Goal: Navigation & Orientation: Find specific page/section

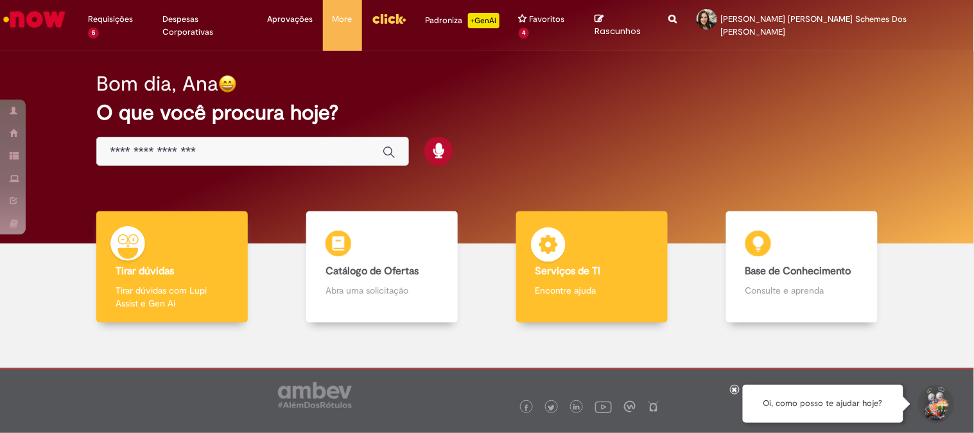
click at [553, 264] on b "Serviços de TI" at bounding box center [567, 270] width 65 height 13
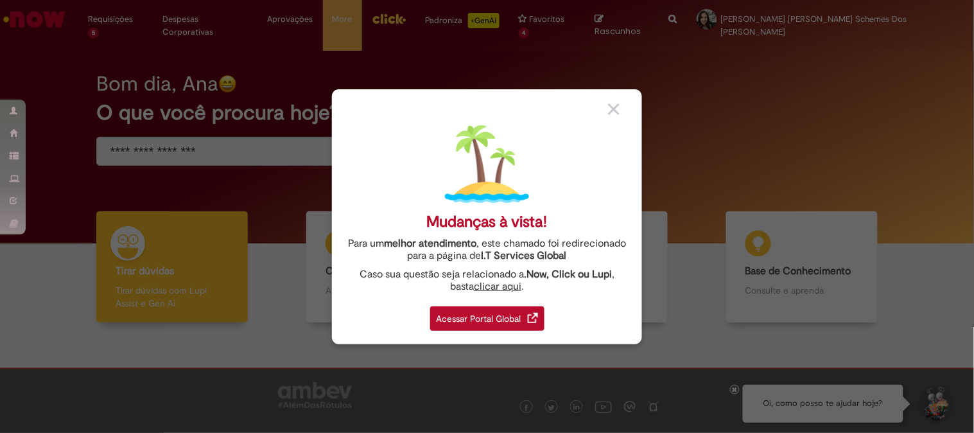
click at [520, 320] on div "Acessar Portal Global" at bounding box center [487, 318] width 114 height 24
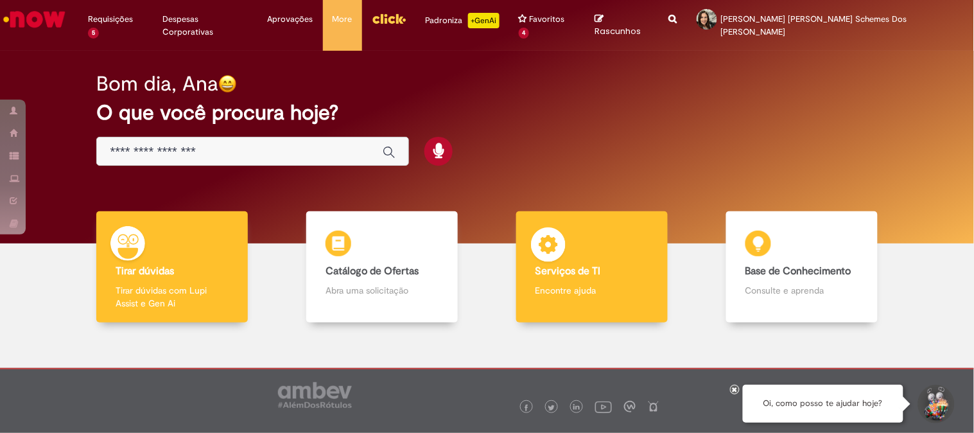
click at [561, 264] on b "Serviços de TI" at bounding box center [567, 270] width 65 height 13
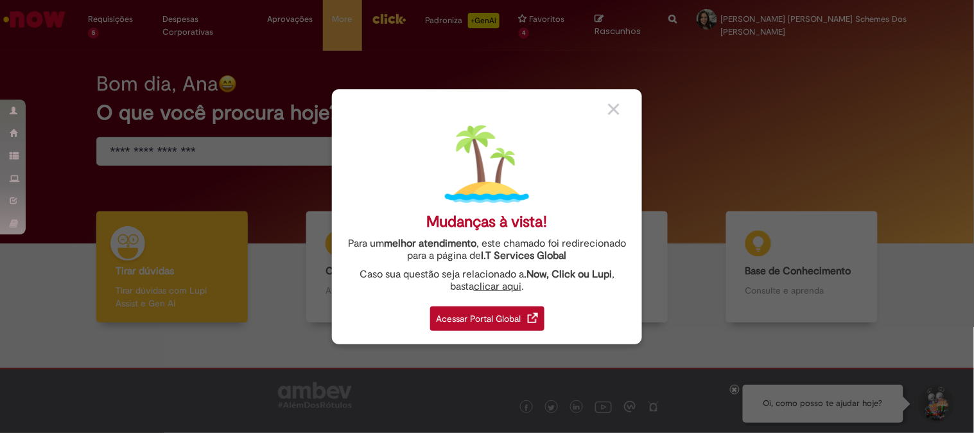
click at [499, 324] on div "Acessar Portal Global" at bounding box center [487, 318] width 114 height 24
